Goal: Task Accomplishment & Management: Manage account settings

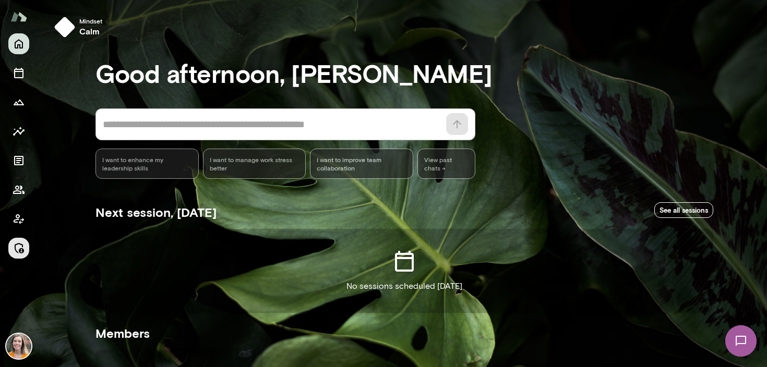
click at [20, 250] on icon "Manage" at bounding box center [19, 248] width 9 height 10
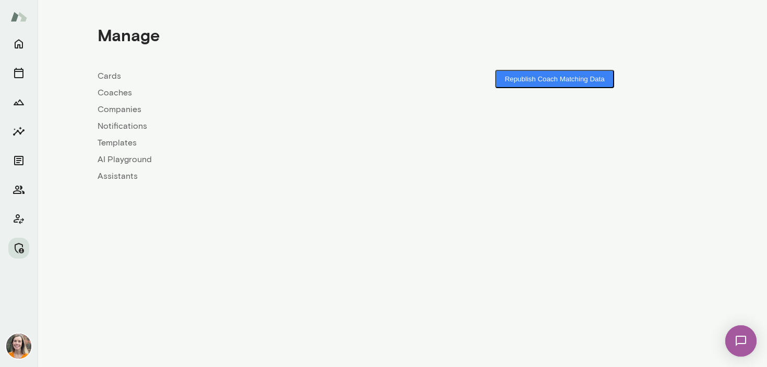
click at [109, 95] on link "Coaches" at bounding box center [250, 93] width 305 height 13
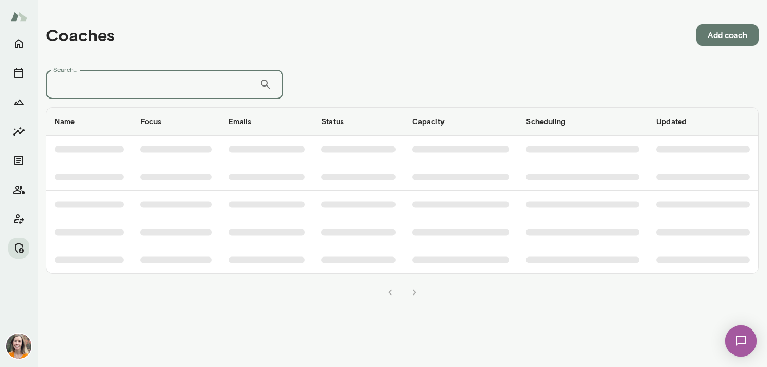
click at [176, 83] on input "Search..." at bounding box center [152, 84] width 213 height 29
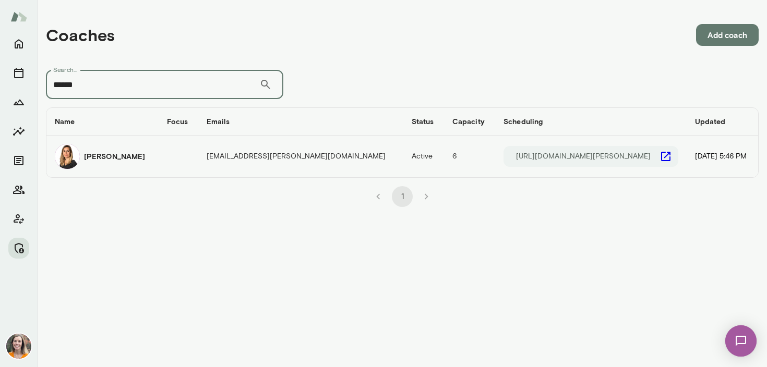
type input "******"
click at [150, 156] on div "[PERSON_NAME]" at bounding box center [102, 156] width 95 height 25
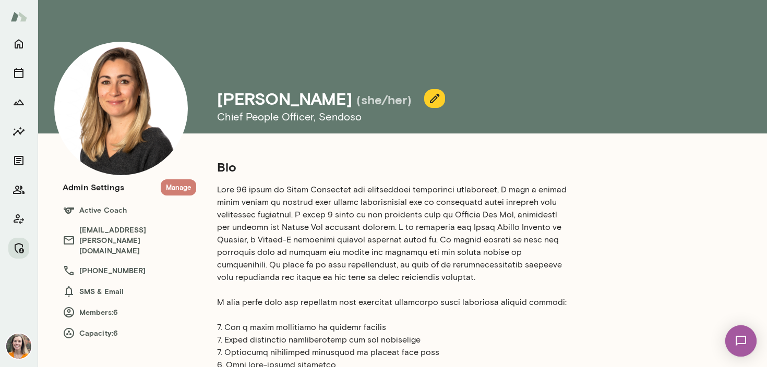
click at [179, 188] on button "Manage" at bounding box center [178, 187] width 35 height 16
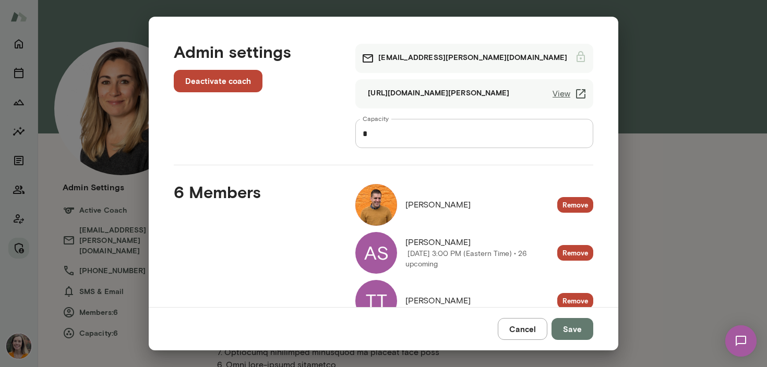
click at [398, 130] on input "*" at bounding box center [474, 133] width 238 height 29
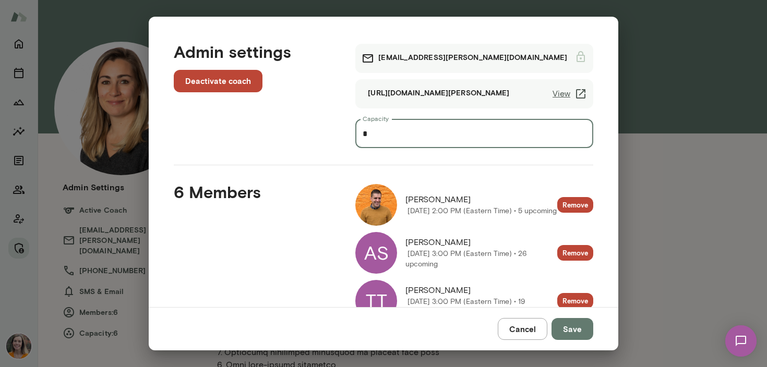
type input "*"
click at [563, 328] on button "Save" at bounding box center [573, 329] width 42 height 22
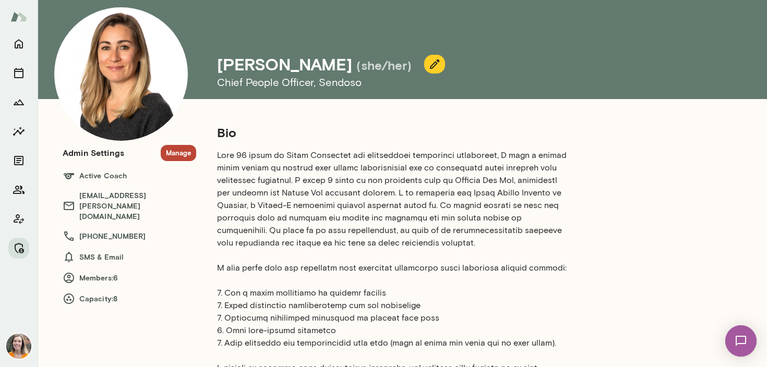
scroll to position [46, 0]
